Goal: Information Seeking & Learning: Learn about a topic

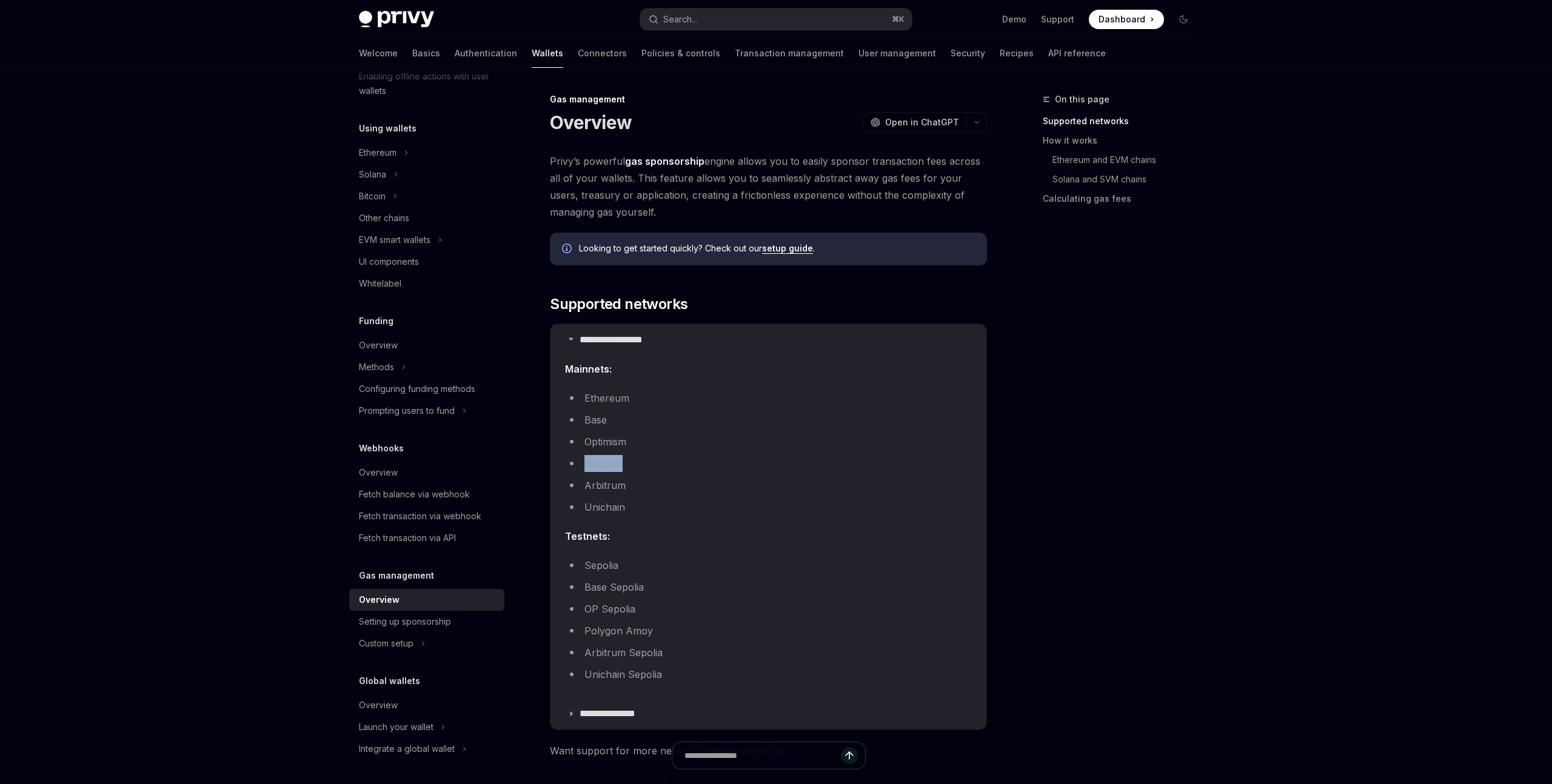
drag, startPoint x: 626, startPoint y: 465, endPoint x: 548, endPoint y: 463, distance: 78.0
click at [634, 507] on li "Unichain" at bounding box center [768, 507] width 407 height 17
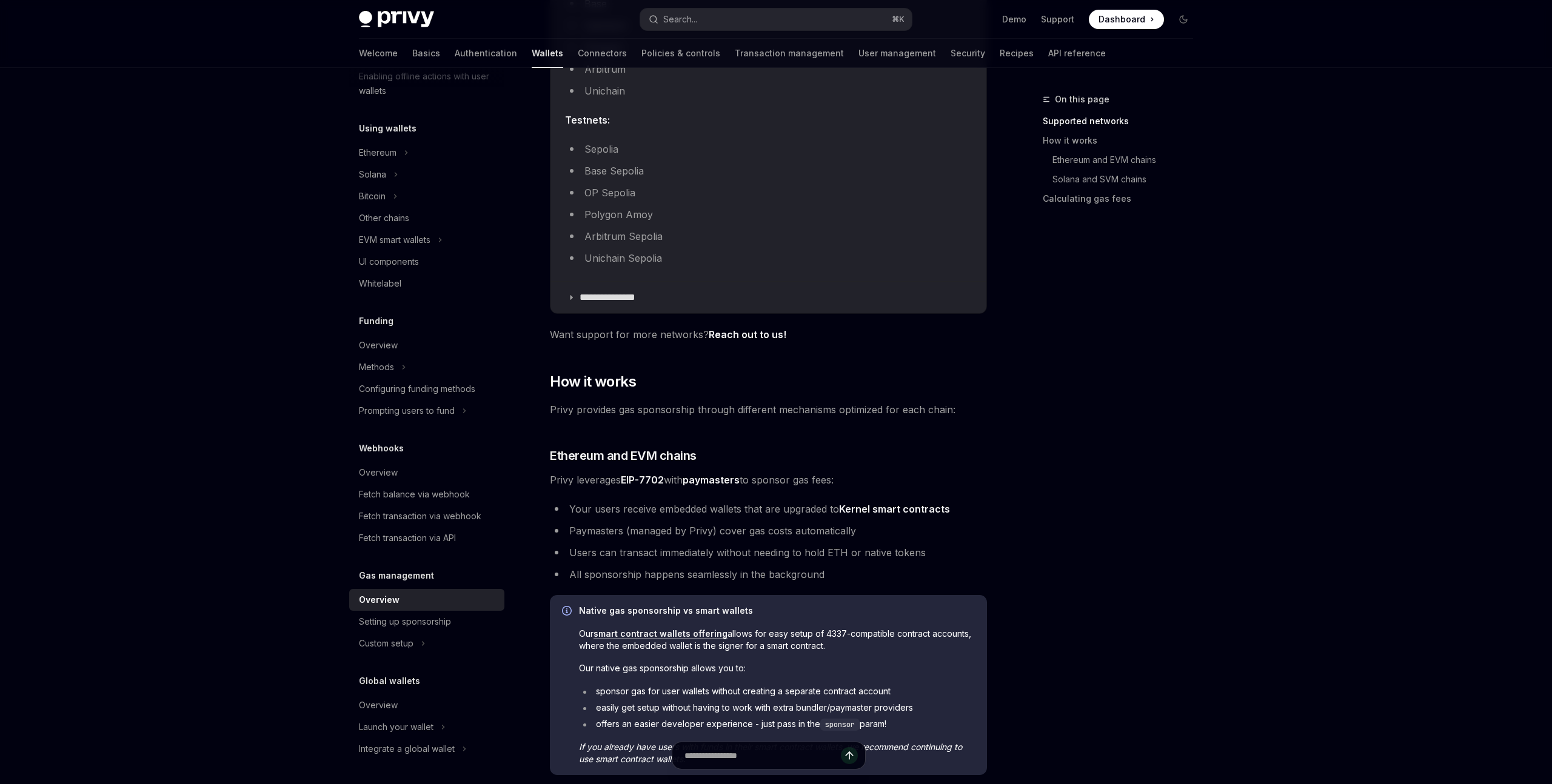
scroll to position [420, 0]
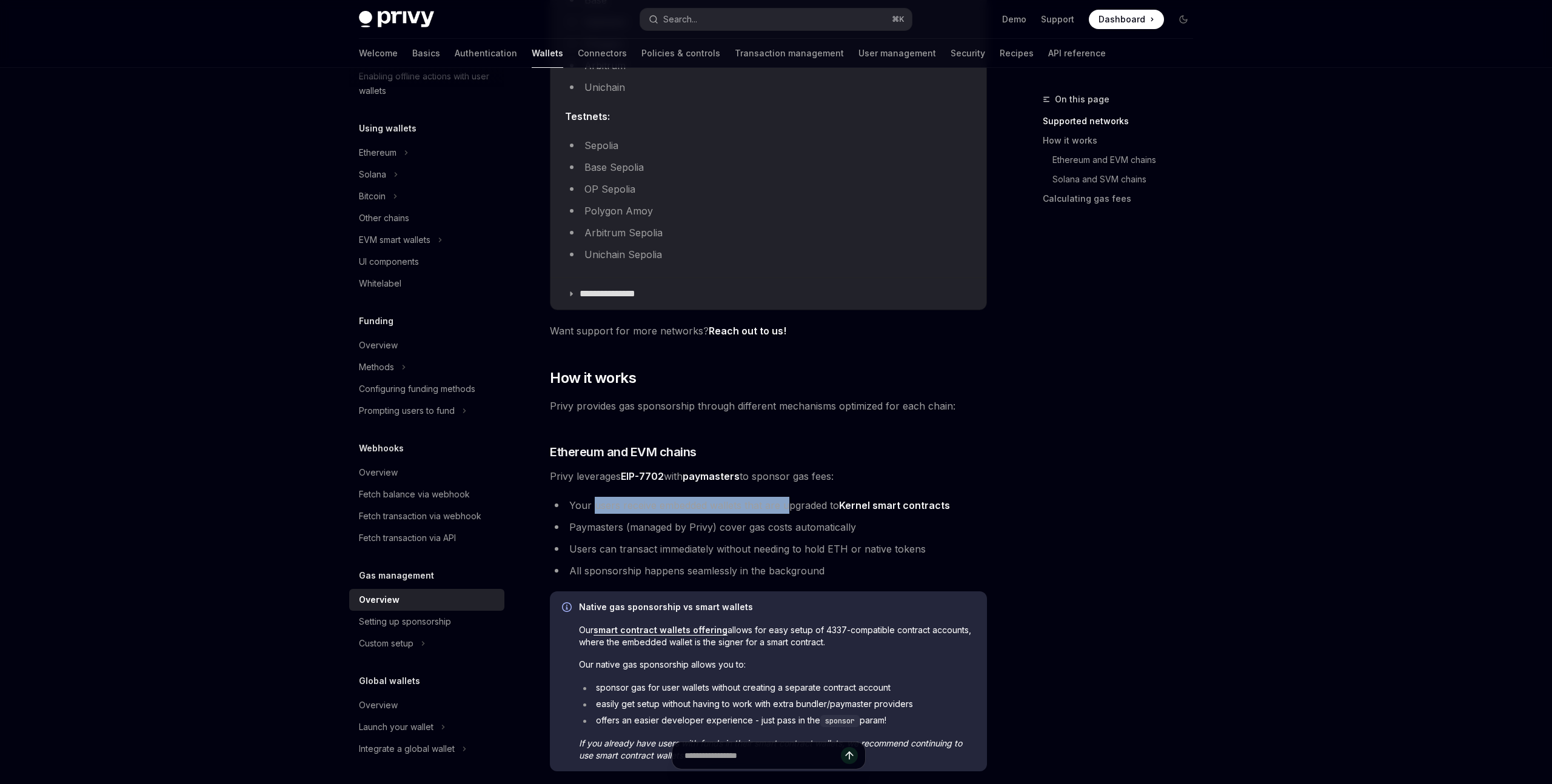
drag, startPoint x: 594, startPoint y: 507, endPoint x: 785, endPoint y: 510, distance: 191.0
click at [785, 510] on li "Your users receive embedded wallets that are upgraded to Kernel smart contracts" at bounding box center [768, 505] width 437 height 17
drag, startPoint x: 611, startPoint y: 531, endPoint x: 769, endPoint y: 529, distance: 158.0
click at [769, 529] on li "Paymasters (managed by Privy) cover gas costs automatically" at bounding box center [768, 527] width 437 height 17
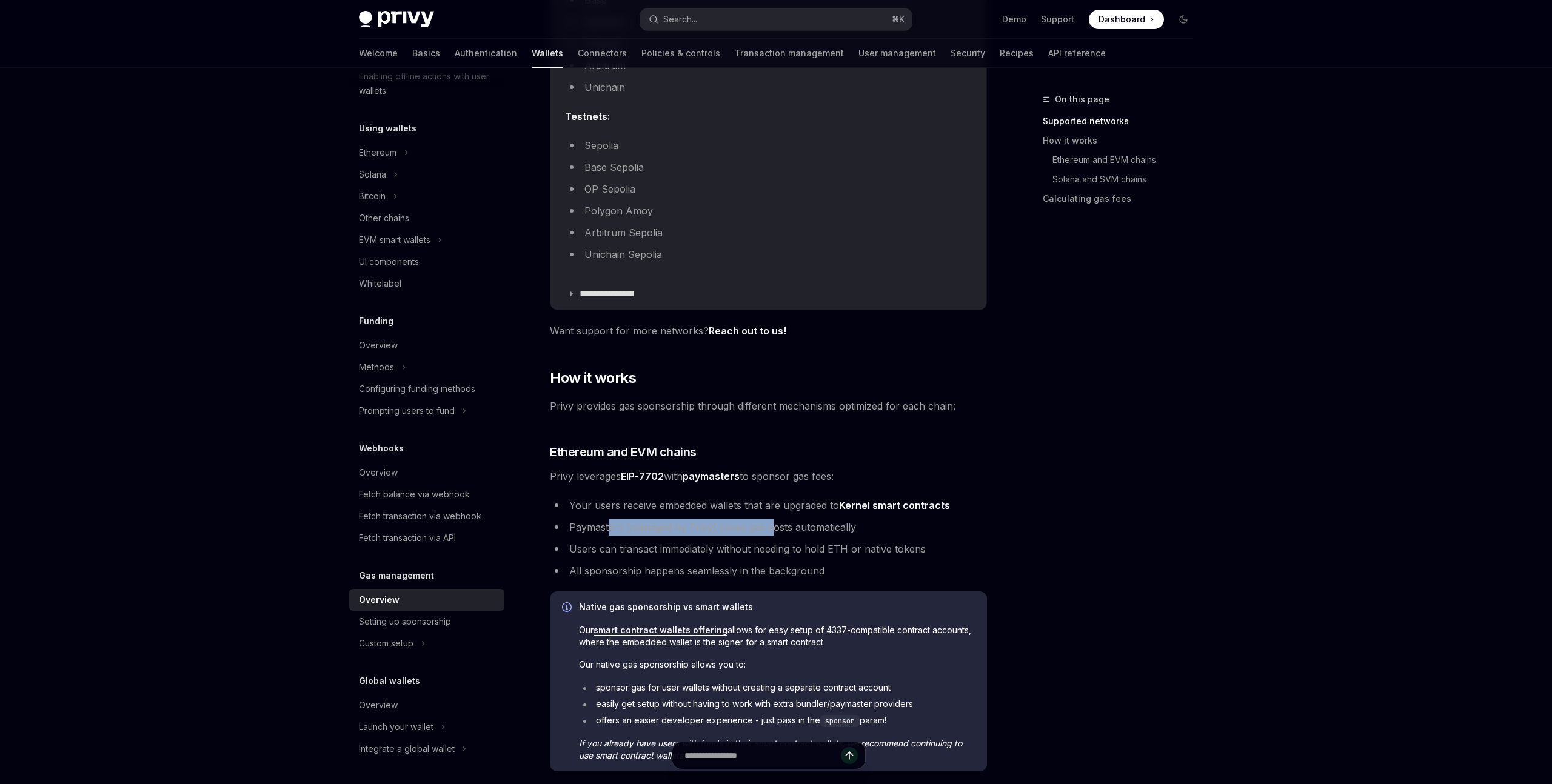
click at [769, 529] on li "Paymasters (managed by Privy) cover gas costs automatically" at bounding box center [768, 527] width 437 height 17
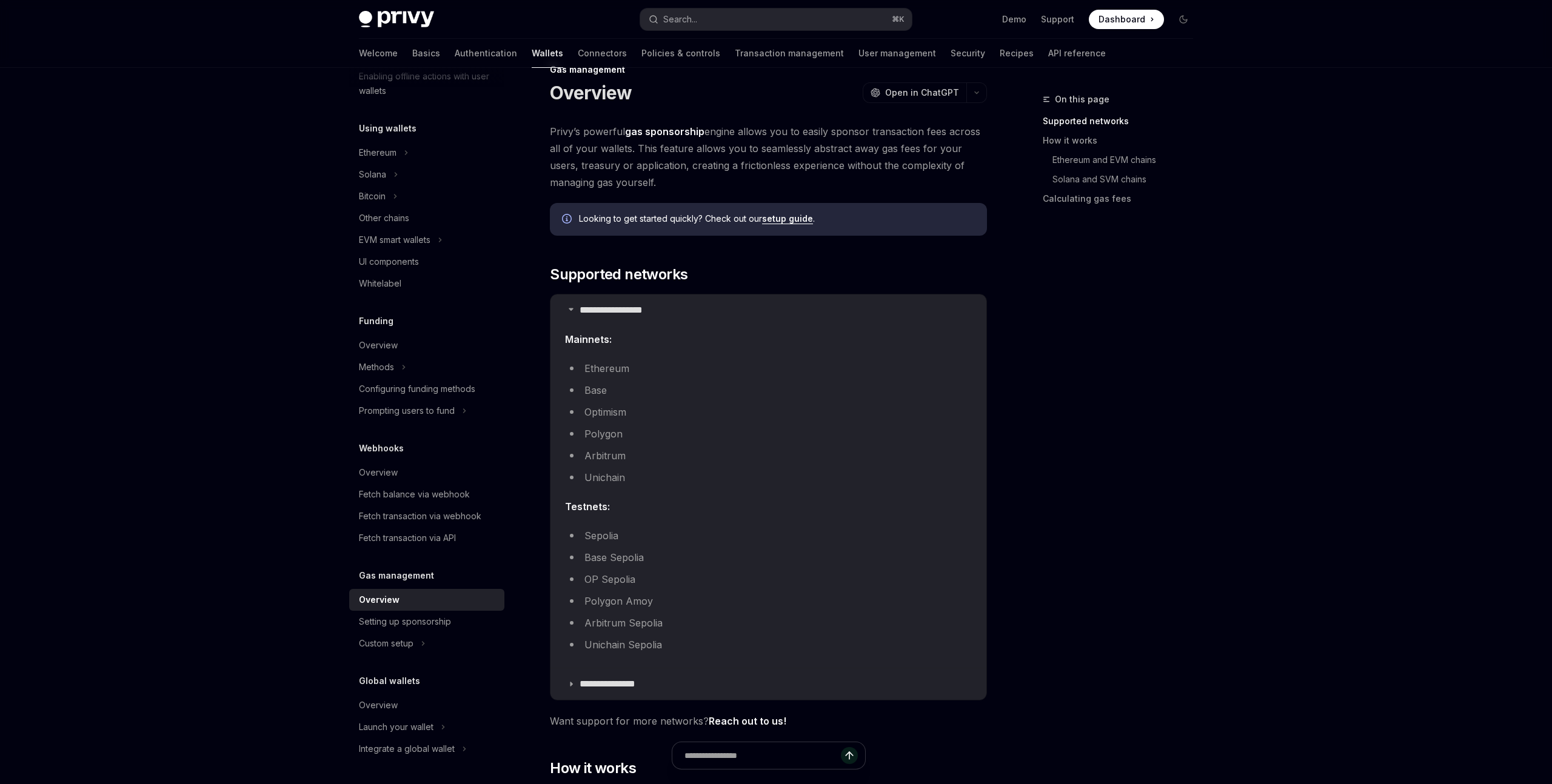
scroll to position [33, 0]
